Goal: Check status: Check status

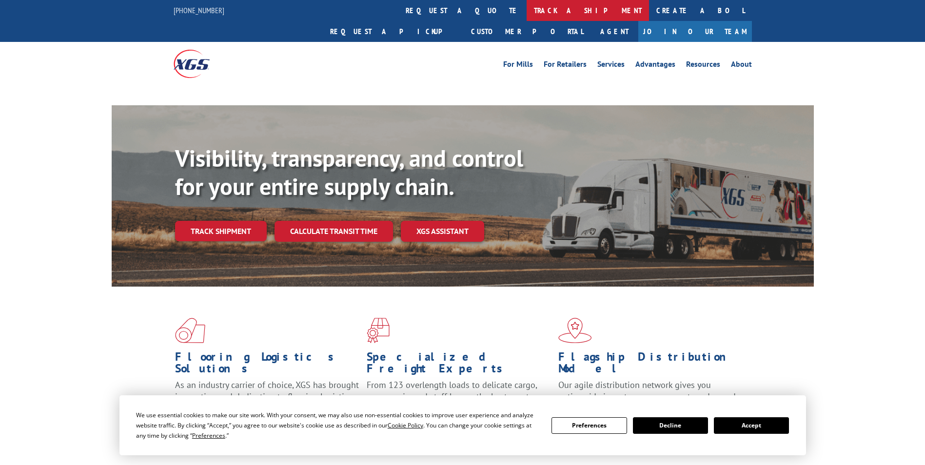
click at [527, 9] on link "track a shipment" at bounding box center [588, 10] width 122 height 21
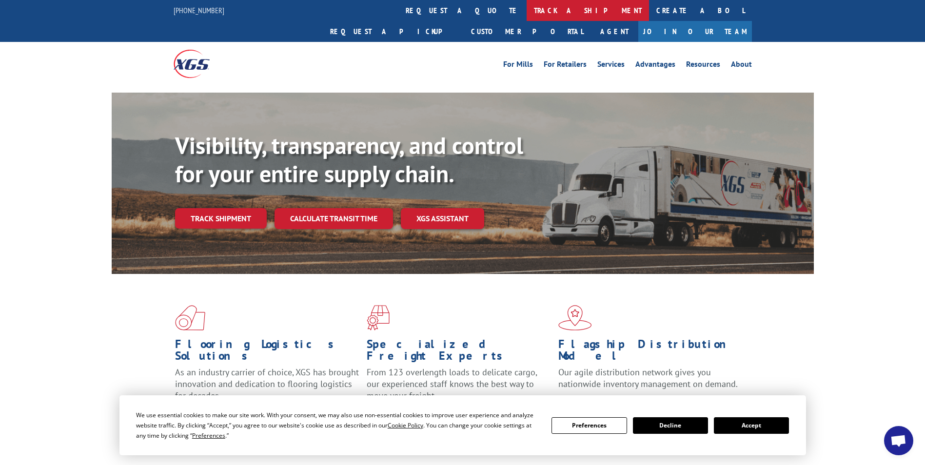
click at [527, 14] on link "track a shipment" at bounding box center [588, 10] width 122 height 21
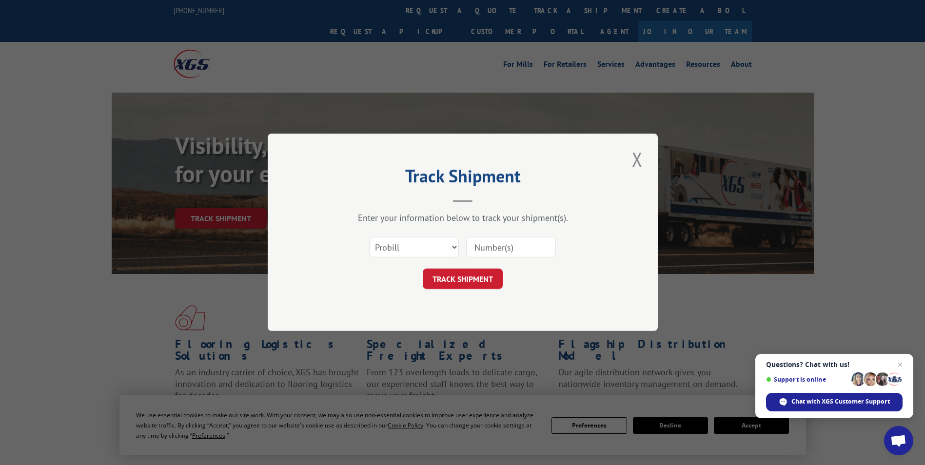
paste input "17223839"
type input "17223839"
click at [469, 276] on button "TRACK SHIPMENT" at bounding box center [463, 279] width 80 height 20
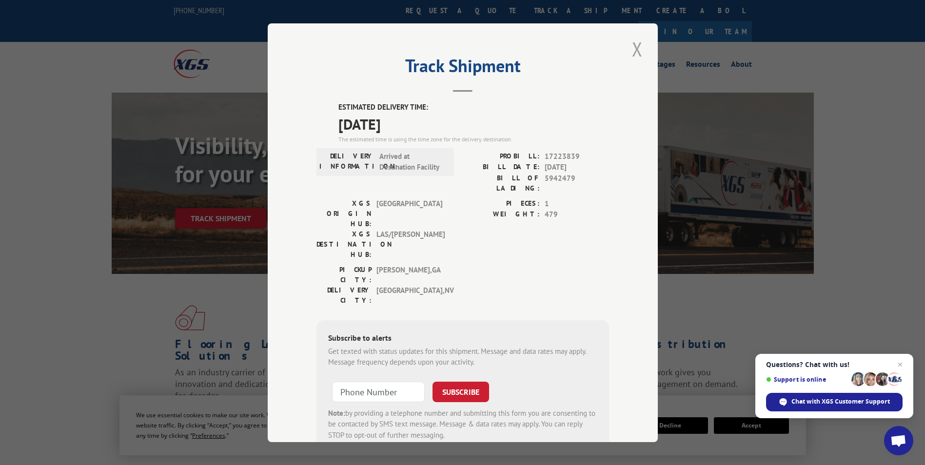
click at [635, 51] on button "Close modal" at bounding box center [637, 49] width 17 height 27
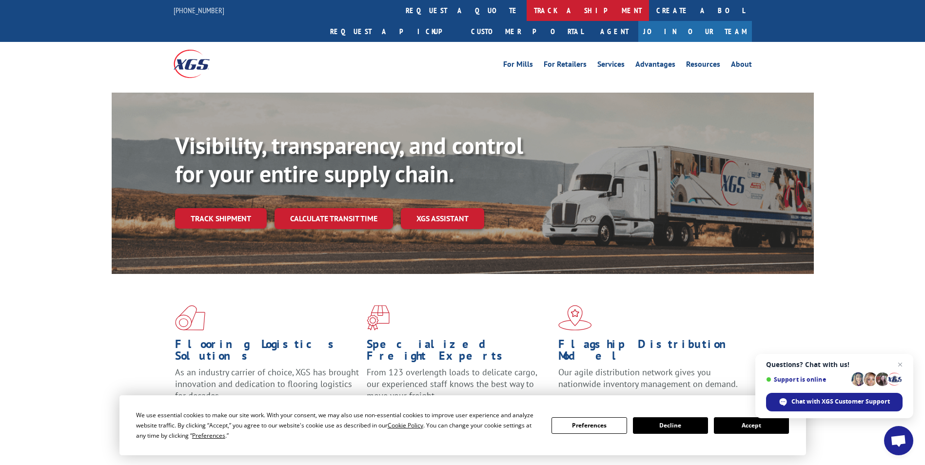
click at [527, 14] on link "track a shipment" at bounding box center [588, 10] width 122 height 21
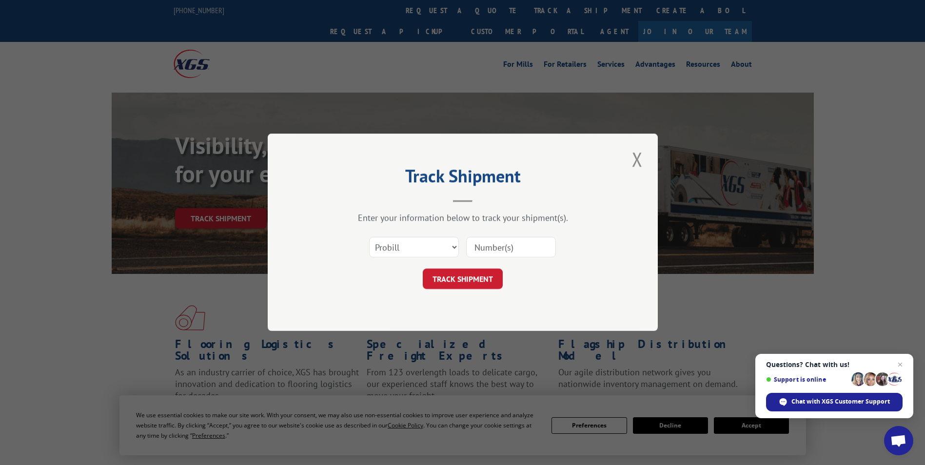
drag, startPoint x: 496, startPoint y: 249, endPoint x: 493, endPoint y: 255, distance: 7.0
paste input "17308135"
type input "17308135"
click at [468, 260] on div "Select category... Probill BOL PO 17308135" at bounding box center [462, 248] width 293 height 32
click at [472, 279] on button "TRACK SHIPMENT" at bounding box center [463, 279] width 80 height 20
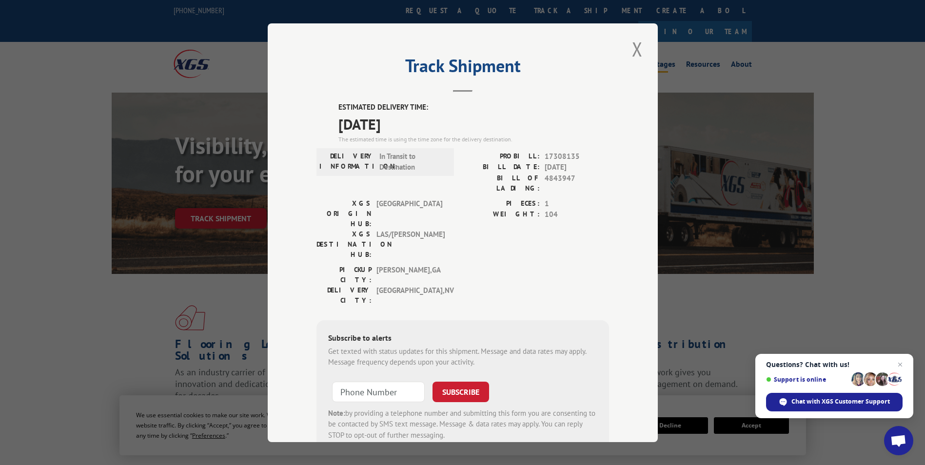
click at [636, 48] on button "Close modal" at bounding box center [637, 49] width 17 height 27
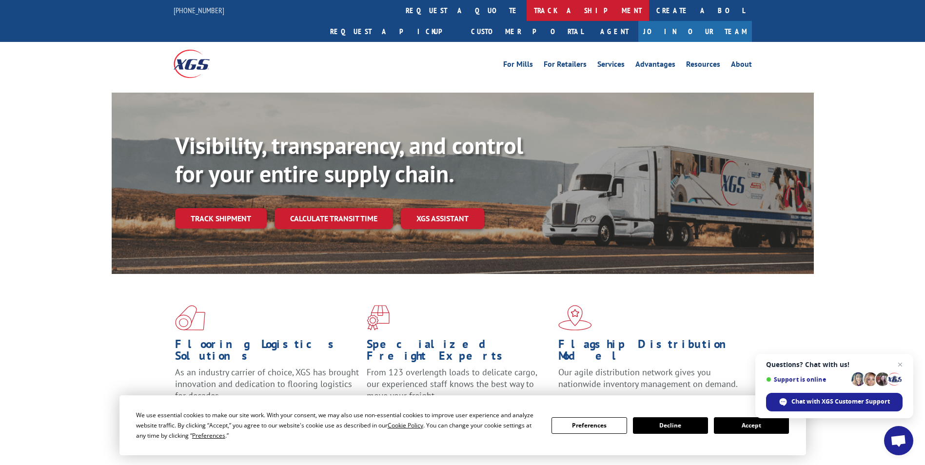
click at [527, 6] on link "track a shipment" at bounding box center [588, 10] width 122 height 21
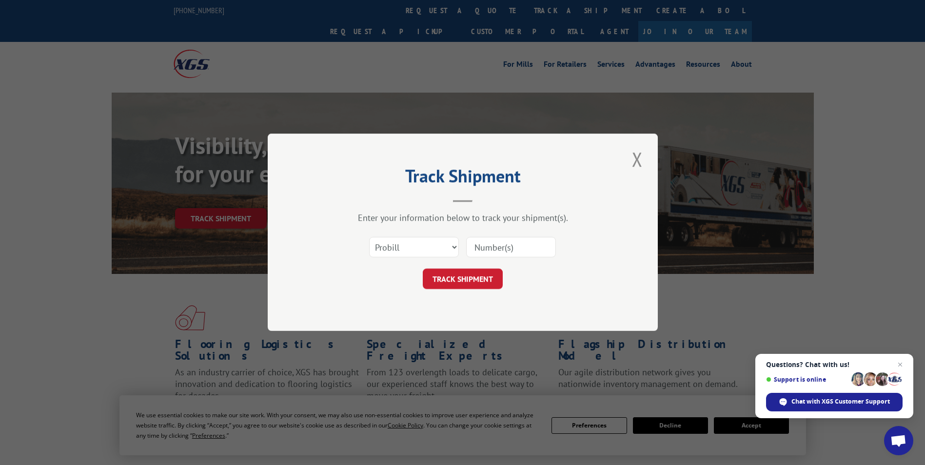
drag, startPoint x: 493, startPoint y: 243, endPoint x: 492, endPoint y: 249, distance: 5.9
paste input "17461726"
type input "17461726"
click at [488, 283] on button "TRACK SHIPMENT" at bounding box center [463, 279] width 80 height 20
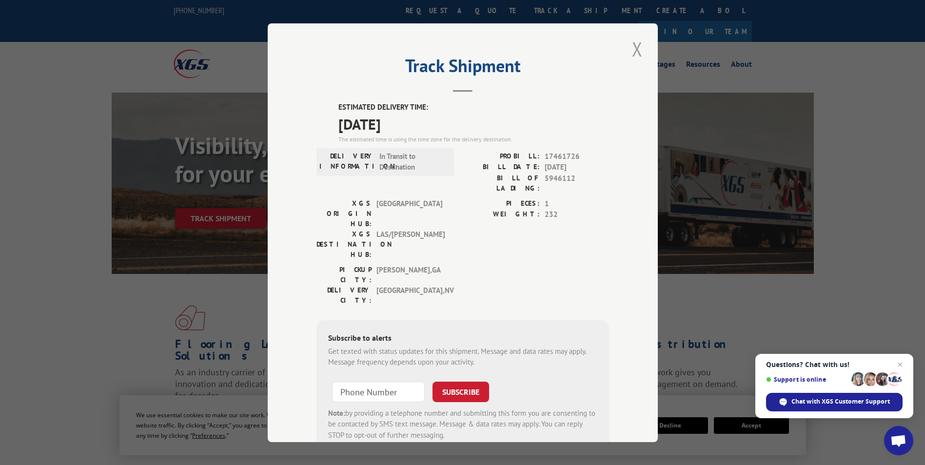
click at [638, 56] on button "Close modal" at bounding box center [637, 49] width 17 height 27
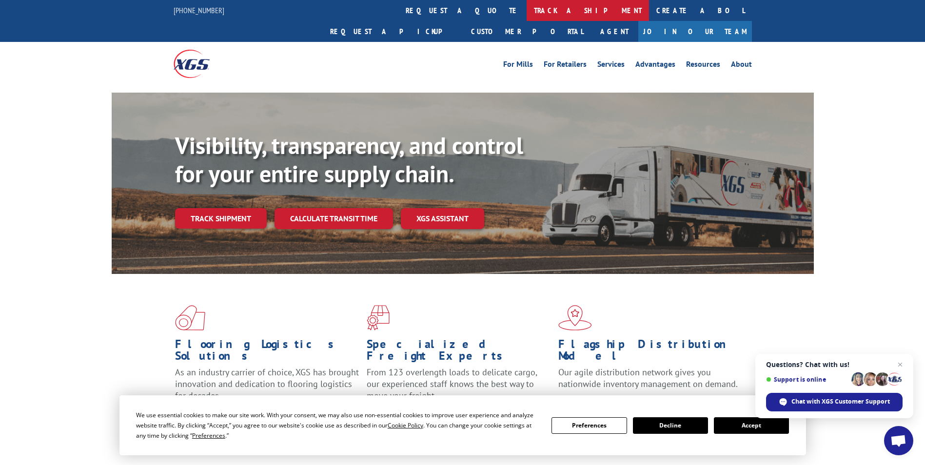
click at [527, 10] on link "track a shipment" at bounding box center [588, 10] width 122 height 21
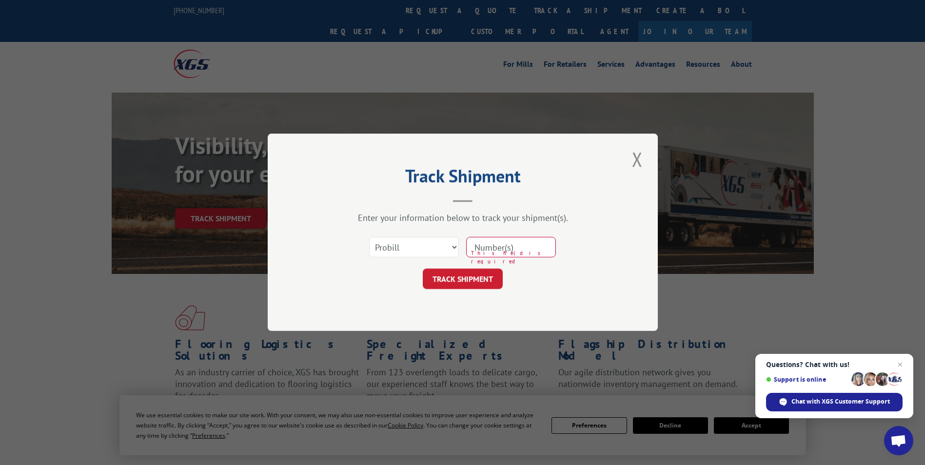
drag, startPoint x: 489, startPoint y: 261, endPoint x: 446, endPoint y: 196, distance: 77.7
drag, startPoint x: 446, startPoint y: 196, endPoint x: 397, endPoint y: 220, distance: 54.5
drag, startPoint x: 397, startPoint y: 220, endPoint x: 574, endPoint y: 252, distance: 179.7
drag, startPoint x: 574, startPoint y: 252, endPoint x: 503, endPoint y: 243, distance: 72.1
paste input "17510953"
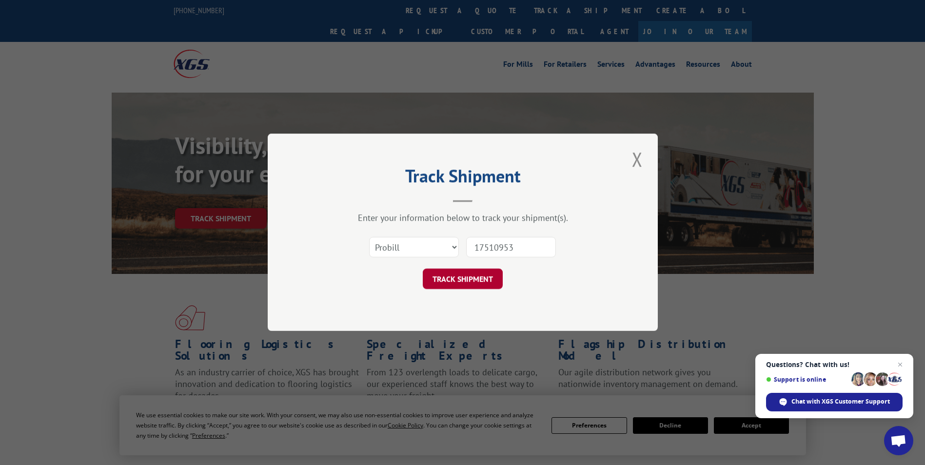
type input "17510953"
click at [445, 279] on button "TRACK SHIPMENT" at bounding box center [463, 279] width 80 height 20
